Goal: Information Seeking & Learning: Learn about a topic

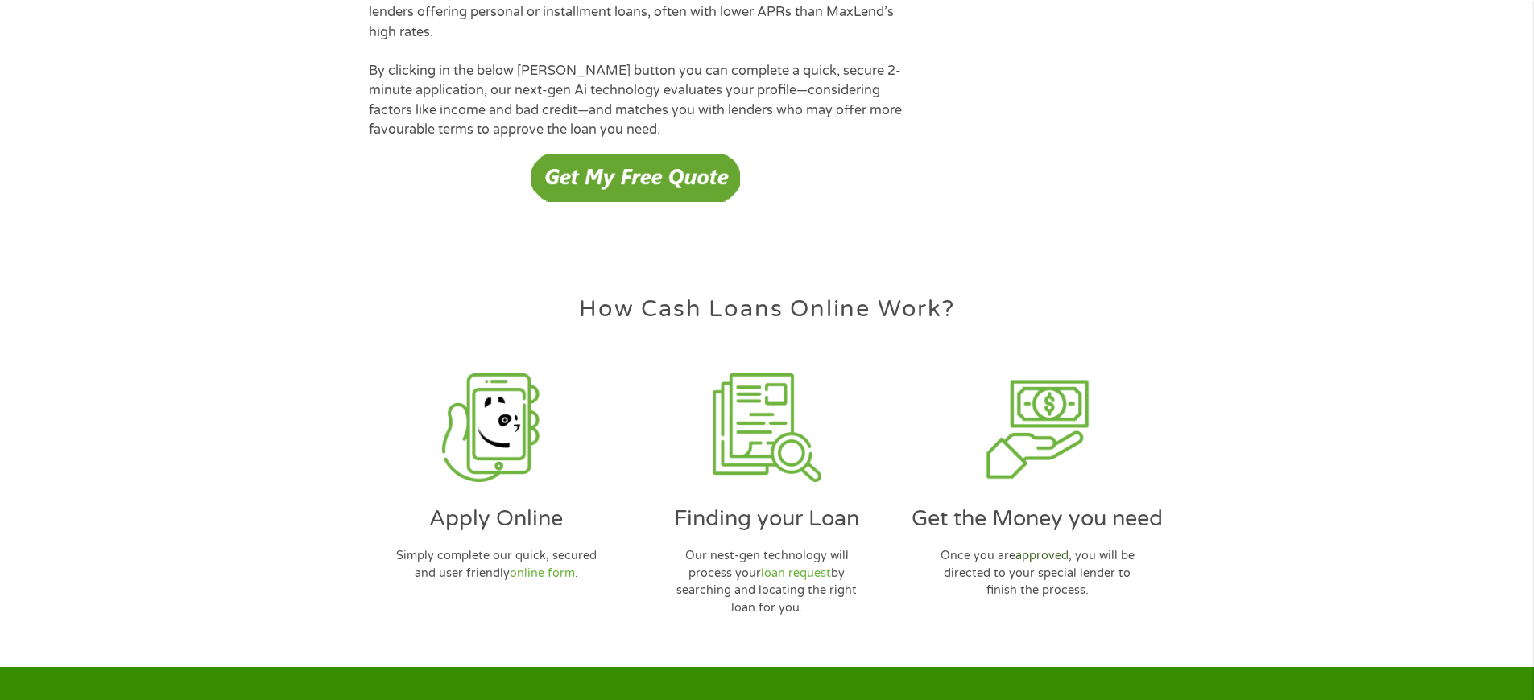
scroll to position [4655, 0]
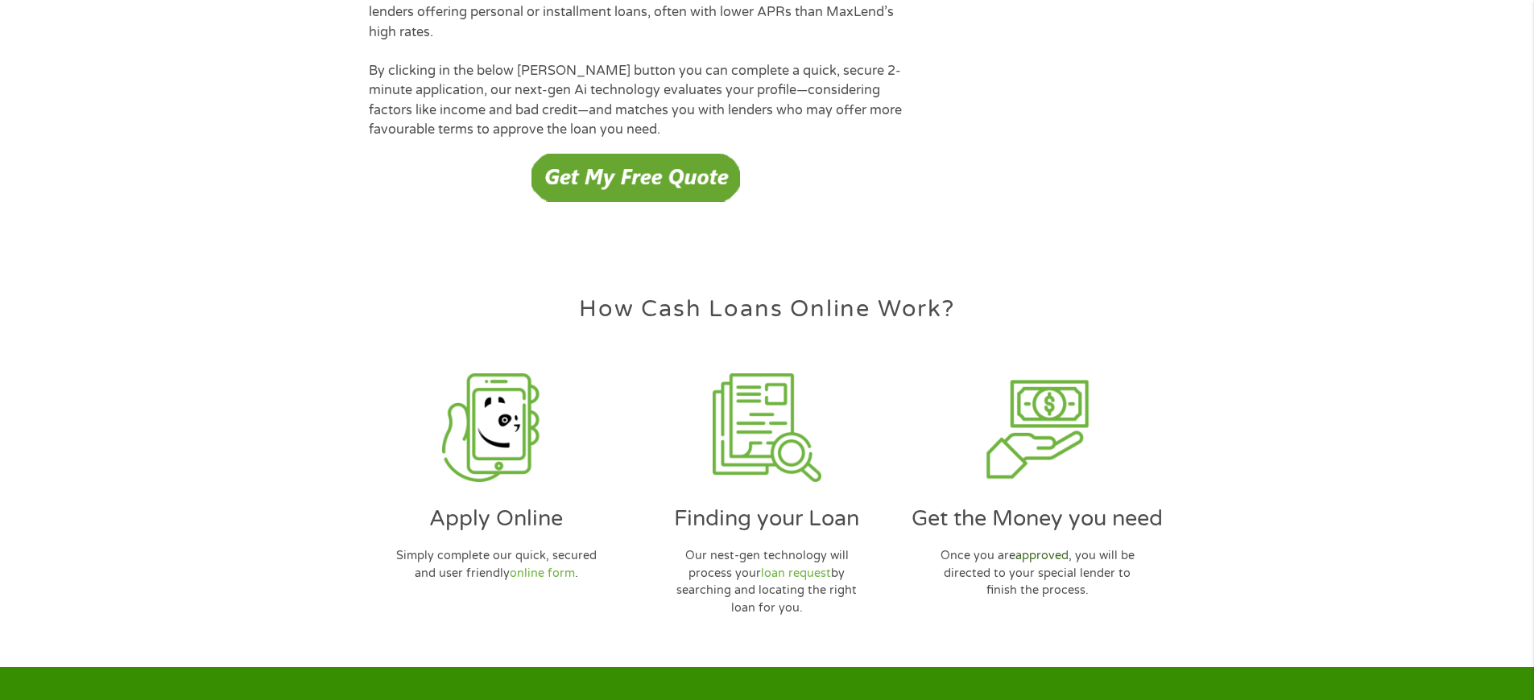
scroll to position [4655, 0]
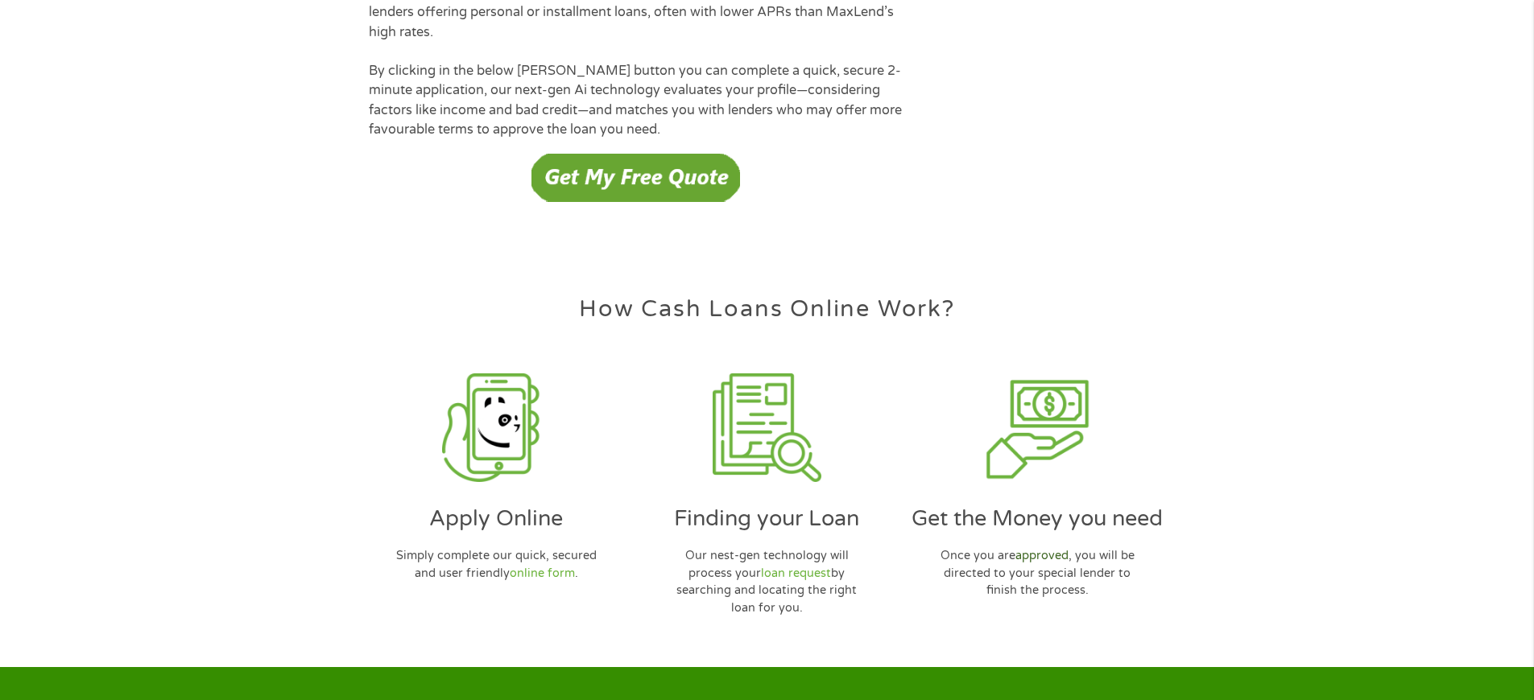
scroll to position [4655, 0]
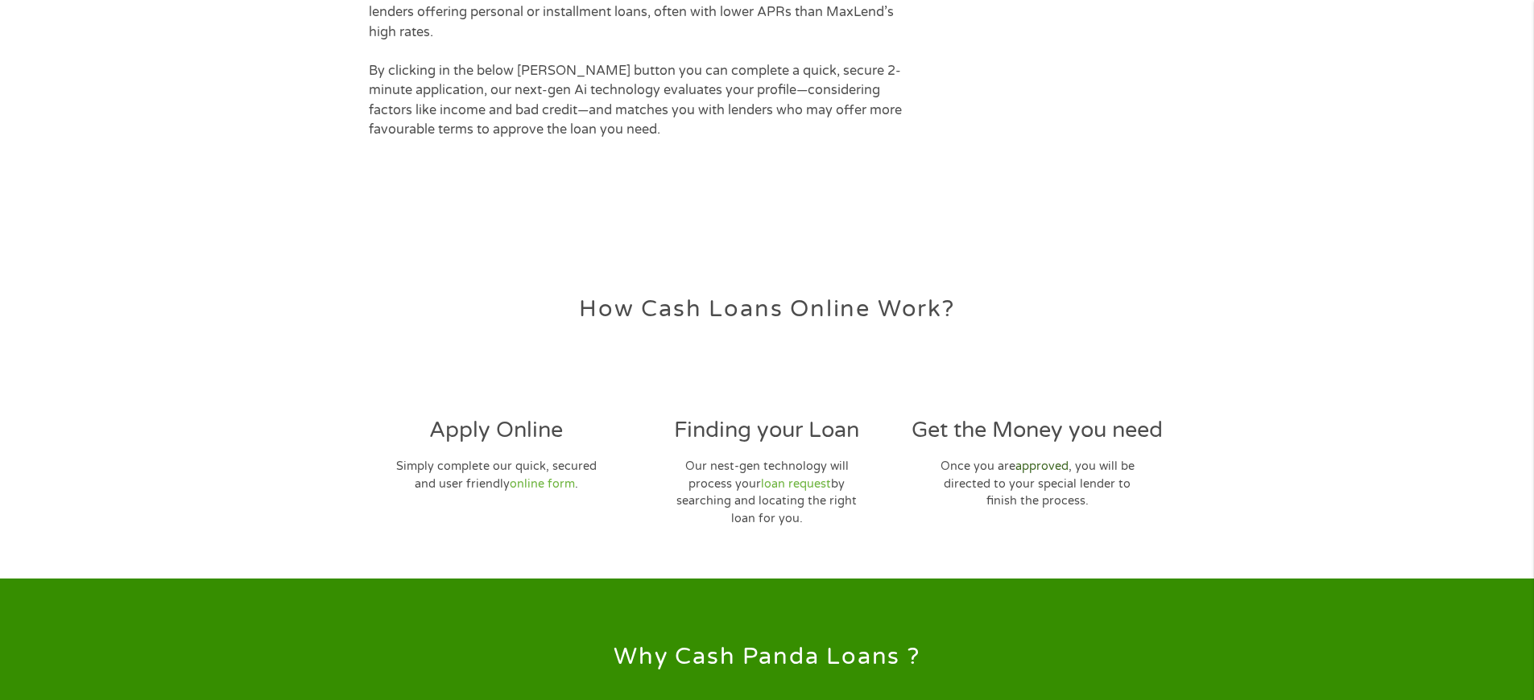
scroll to position [4655, 0]
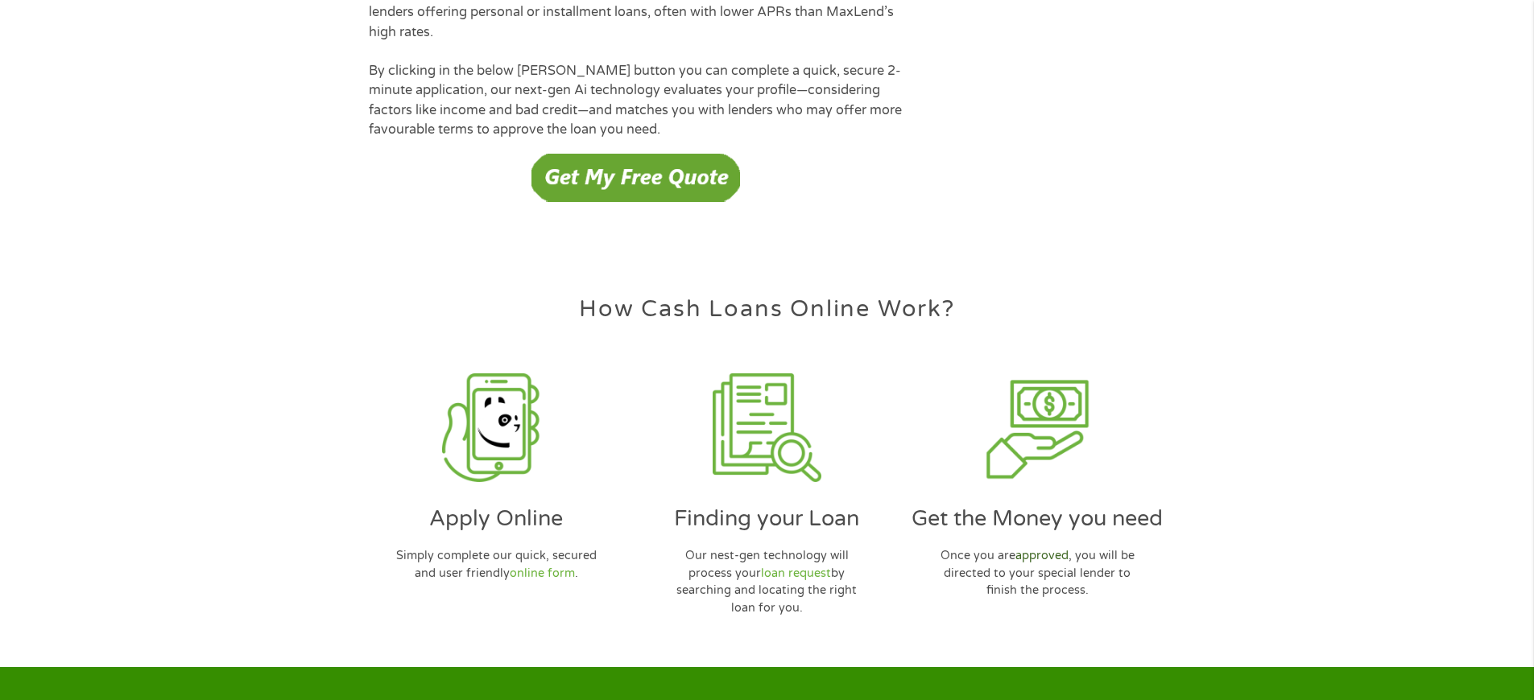
scroll to position [4655, 0]
